Goal: Navigation & Orientation: Find specific page/section

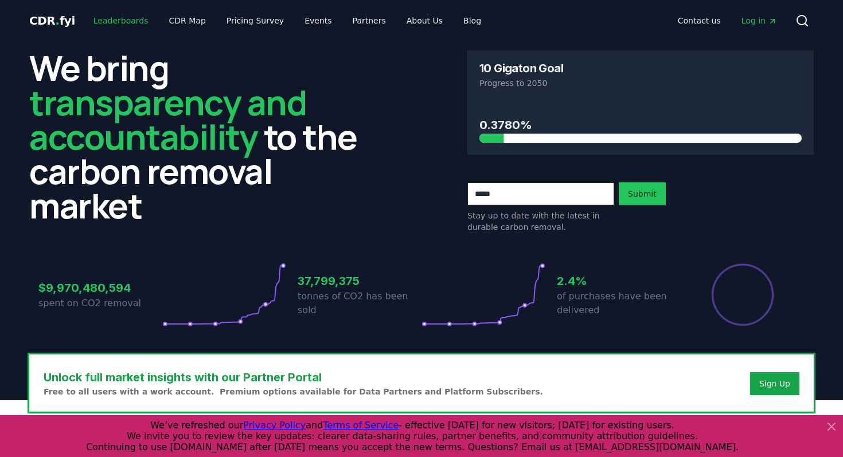
click at [116, 20] on link "Leaderboards" at bounding box center [120, 20] width 73 height 21
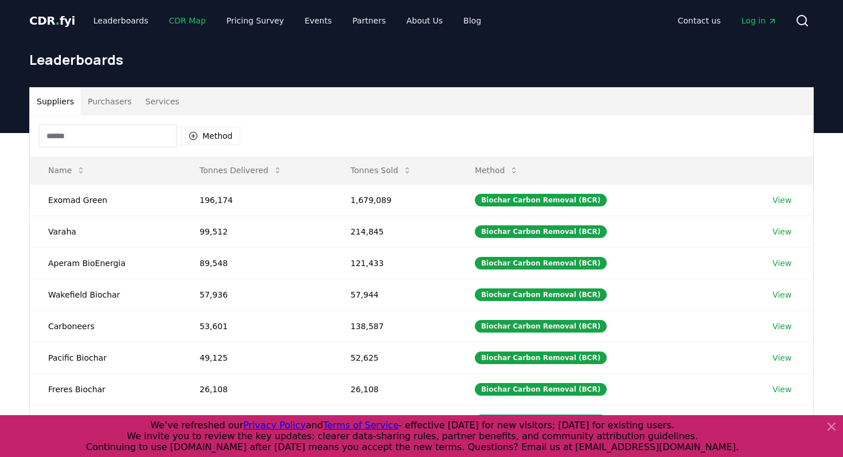
click at [185, 14] on link "CDR Map" at bounding box center [187, 20] width 55 height 21
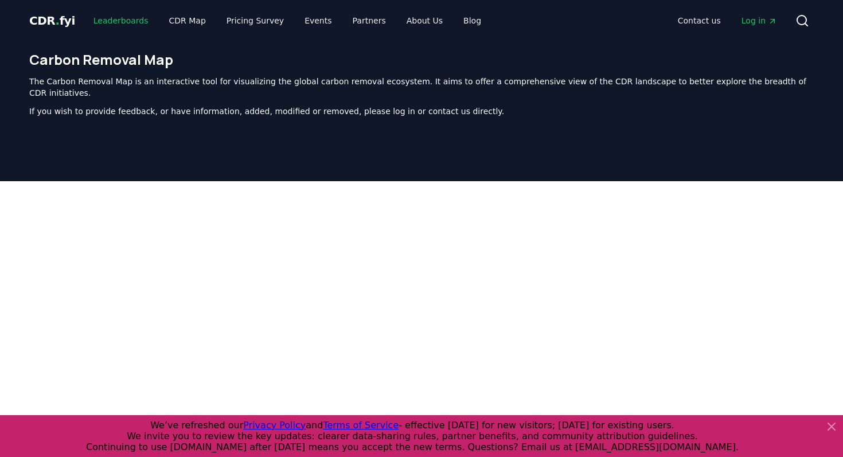
click at [127, 24] on link "Leaderboards" at bounding box center [120, 20] width 73 height 21
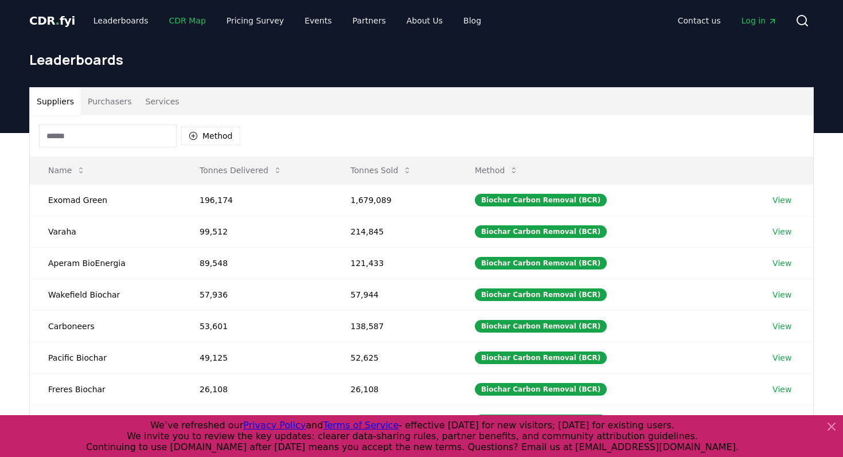
click at [182, 22] on link "CDR Map" at bounding box center [187, 20] width 55 height 21
